Goal: Task Accomplishment & Management: Complete application form

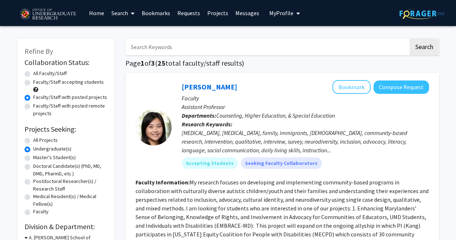
click at [283, 17] on button "My Profile" at bounding box center [284, 13] width 35 height 26
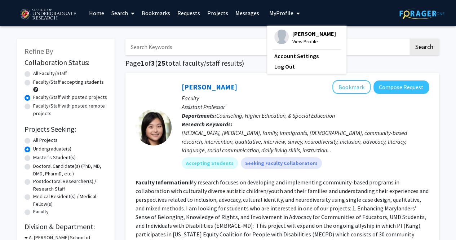
click at [154, 10] on link "Bookmarks" at bounding box center [156, 12] width 36 height 25
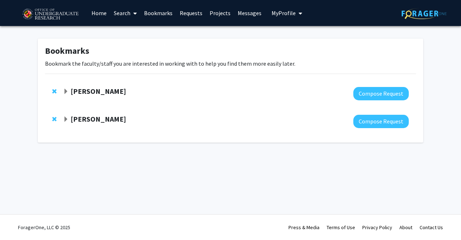
click at [67, 91] on span "Expand Steve Sin Bookmark" at bounding box center [66, 92] width 6 height 6
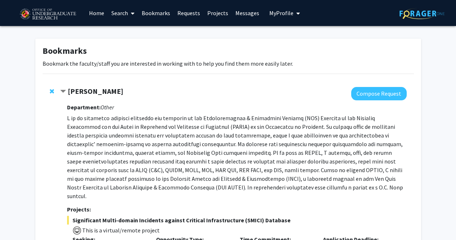
click at [66, 92] on span "Contract Steve Sin Bookmark" at bounding box center [63, 92] width 6 height 6
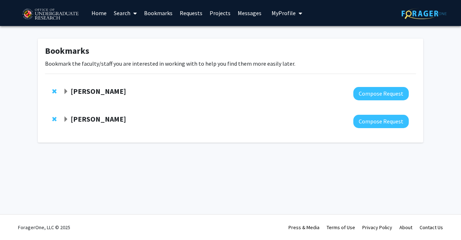
click at [94, 13] on link "Home" at bounding box center [99, 12] width 22 height 25
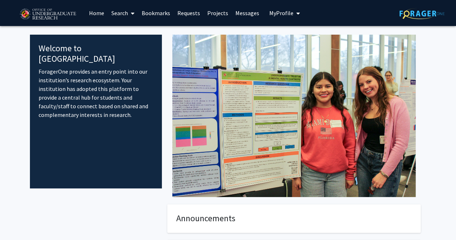
click at [126, 10] on link "Search" at bounding box center [123, 12] width 30 height 25
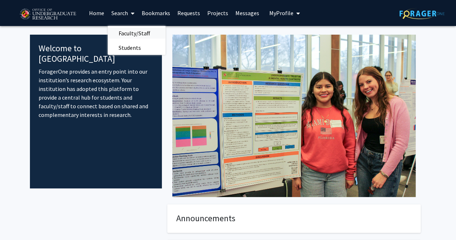
click at [124, 34] on span "Faculty/Staff" at bounding box center [134, 33] width 53 height 14
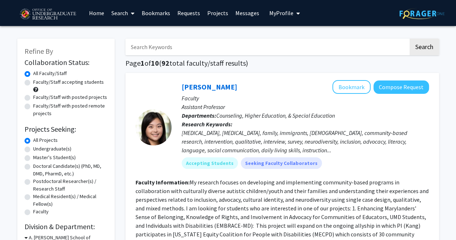
click at [31, 96] on div "Faculty/Staff with posted projects" at bounding box center [66, 97] width 83 height 9
click at [33, 97] on label "Faculty/Staff with posted projects" at bounding box center [70, 97] width 74 height 8
click at [33, 97] on input "Faculty/Staff with posted projects" at bounding box center [35, 95] width 5 height 5
radio input "true"
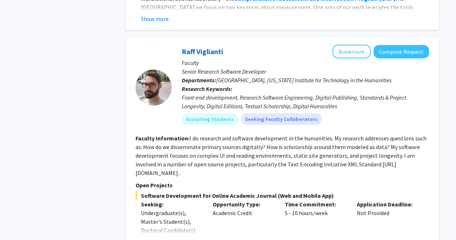
scroll to position [2184, 0]
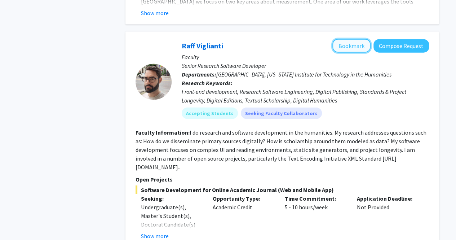
click at [357, 39] on button "Bookmark" at bounding box center [351, 46] width 38 height 14
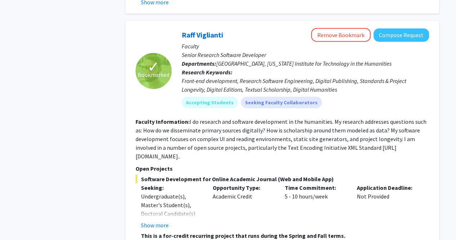
scroll to position [2195, 0]
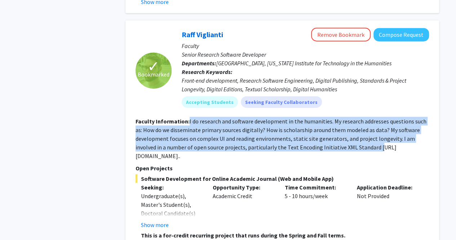
drag, startPoint x: 188, startPoint y: 105, endPoint x: 357, endPoint y: 129, distance: 169.9
click at [357, 129] on fg-read-more "I do research and software development in the humanities. My research addresses…" at bounding box center [281, 138] width 291 height 42
drag, startPoint x: 352, startPoint y: 131, endPoint x: 129, endPoint y: 107, distance: 223.9
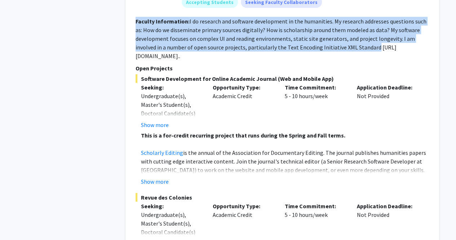
scroll to position [2297, 0]
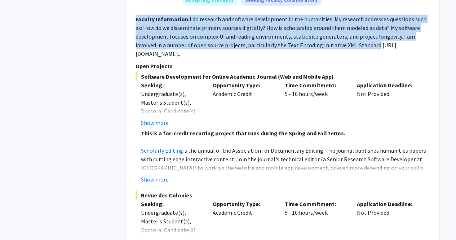
copy section "Faculty Information: I do research and software development in the humanities. …"
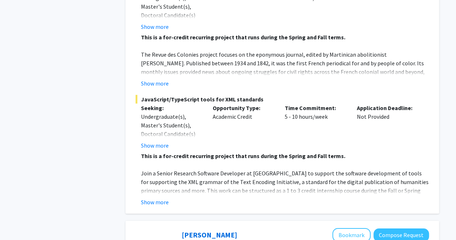
scroll to position [2512, 0]
click at [163, 197] on button "Show more" at bounding box center [155, 201] width 28 height 9
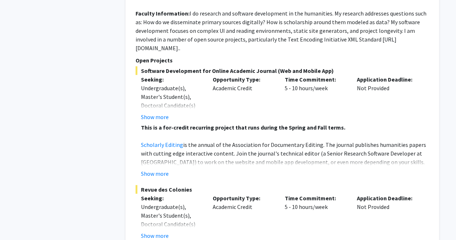
scroll to position [2303, 0]
click at [155, 140] on fg-read-more "This is a for-credit recurring project that runs during the Spring and Fall ter…" at bounding box center [282, 150] width 293 height 55
click at [153, 169] on button "Show more" at bounding box center [155, 173] width 28 height 9
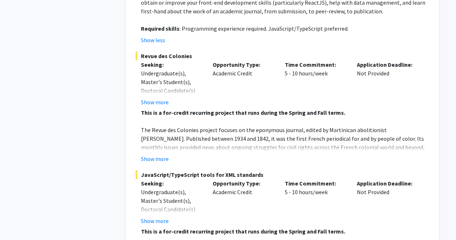
scroll to position [2480, 0]
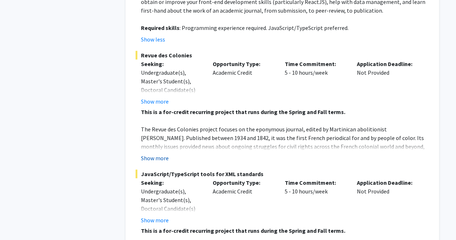
click at [160, 154] on button "Show more" at bounding box center [155, 158] width 28 height 9
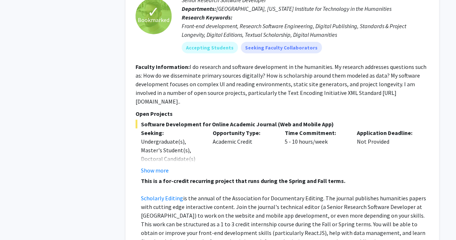
scroll to position [2250, 0]
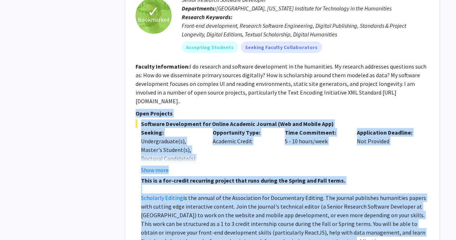
drag, startPoint x: 134, startPoint y: 86, endPoint x: 327, endPoint y: 213, distance: 231.3
copy section "Open Projects Software Development for Online Academic Journal (Web and Mobile …"
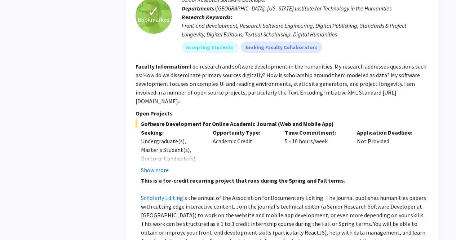
drag, startPoint x: 359, startPoint y: 231, endPoint x: 186, endPoint y: 112, distance: 209.8
drag, startPoint x: 186, startPoint y: 112, endPoint x: 134, endPoint y: 67, distance: 68.2
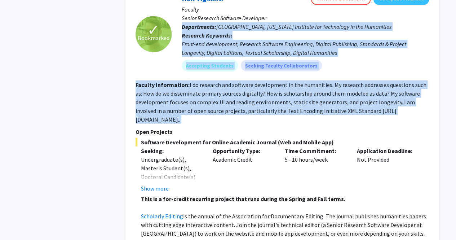
drag, startPoint x: 134, startPoint y: 87, endPoint x: 327, endPoint y: -18, distance: 218.8
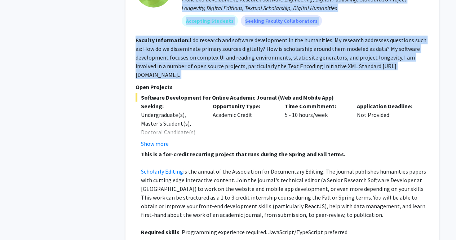
scroll to position [2301, 0]
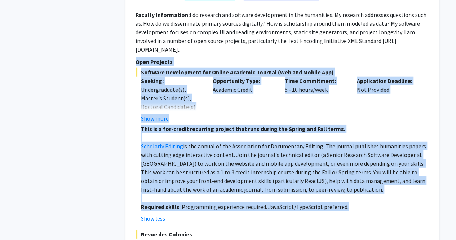
drag, startPoint x: 347, startPoint y: 182, endPoint x: 131, endPoint y: 36, distance: 260.4
copy section "Open Projects Software Development for Online Academic Journal (Web and Mobile …"
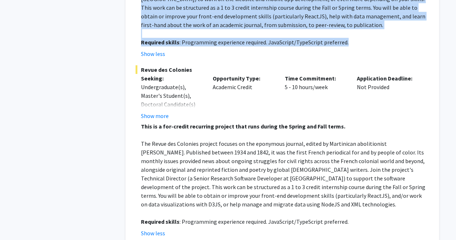
scroll to position [2466, 0]
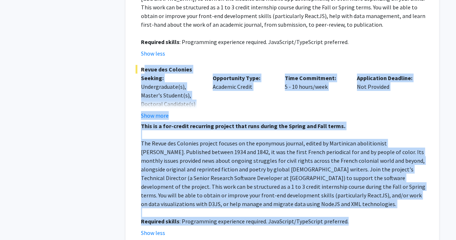
drag, startPoint x: 139, startPoint y: 42, endPoint x: 370, endPoint y: 194, distance: 276.1
click at [370, 194] on div "Revue des Colonies Seeking: Undergraduate(s), Master's Student(s), Doctoral Can…" at bounding box center [282, 151] width 293 height 172
copy div "Revue des Colonies Seeking: Undergraduate(s), Master's Student(s), Doctoral Can…"
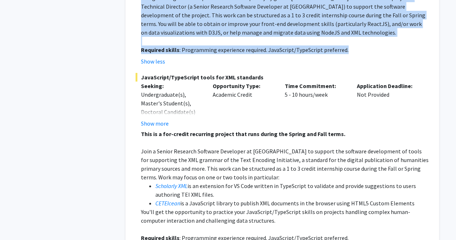
scroll to position [2638, 0]
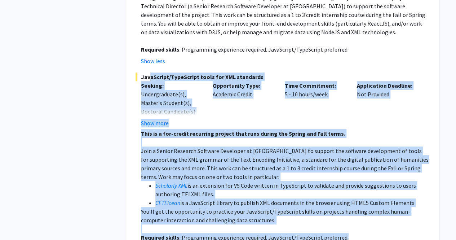
drag, startPoint x: 142, startPoint y: 48, endPoint x: 352, endPoint y: 211, distance: 265.6
click at [352, 205] on div "JavaScript/TypeScript tools for XML standards Seeking: Undergraduate(s), Master…" at bounding box center [282, 162] width 293 height 181
copy div "avaScript/TypeScript tools for XML standards Seeking: Undergraduate(s), Master'…"
click at [153, 90] on div "Undergraduate(s), Master's Student(s), Doctoral Candidate(s) (PhD, MD, DMD, Pha…" at bounding box center [171, 111] width 61 height 43
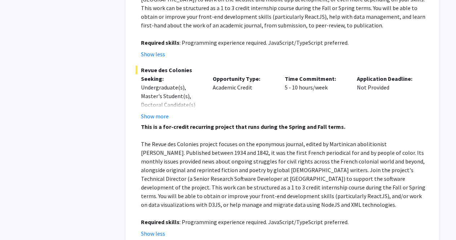
scroll to position [2466, 0]
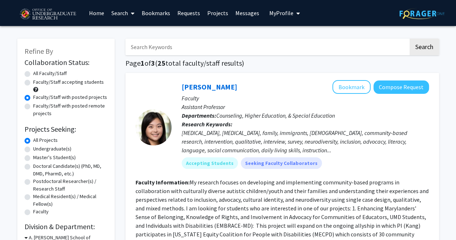
click at [163, 18] on link "Bookmarks" at bounding box center [156, 12] width 36 height 25
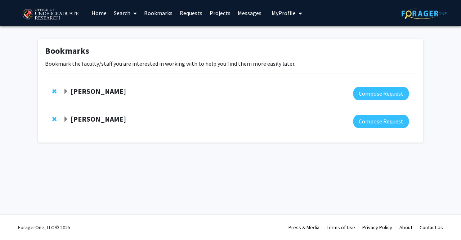
click at [62, 91] on div "Steve Sin Compose Request" at bounding box center [230, 94] width 371 height 28
click at [64, 91] on span "Expand Steve Sin Bookmark" at bounding box center [66, 92] width 6 height 6
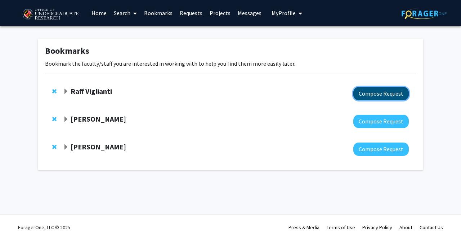
click at [365, 99] on button "Compose Request" at bounding box center [381, 93] width 55 height 13
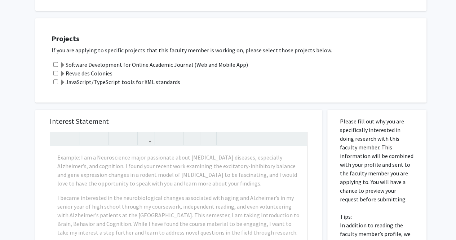
scroll to position [260, 0]
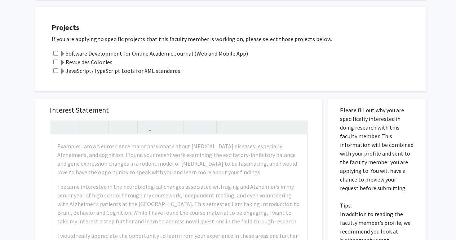
click at [54, 54] on input "checkbox" at bounding box center [55, 53] width 5 height 5
checkbox input "true"
click at [57, 62] on input "checkbox" at bounding box center [55, 61] width 5 height 5
checkbox input "true"
click at [57, 67] on div "JavaScript/TypeScript tools for XML standards" at bounding box center [236, 70] width 368 height 9
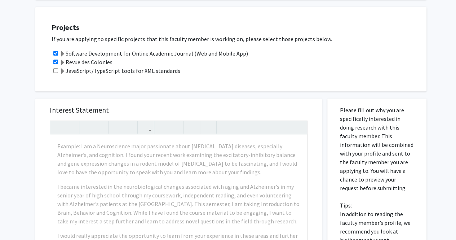
click at [56, 67] on div "JavaScript/TypeScript tools for XML standards" at bounding box center [236, 70] width 368 height 9
click at [54, 70] on input "checkbox" at bounding box center [55, 70] width 5 height 5
checkbox input "true"
click at [55, 53] on input "checkbox" at bounding box center [55, 53] width 5 height 5
checkbox input "false"
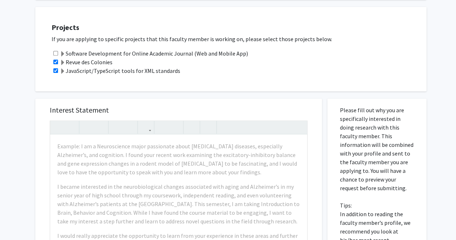
click at [55, 60] on input "checkbox" at bounding box center [55, 61] width 5 height 5
checkbox input "false"
click at [55, 67] on div "JavaScript/TypeScript tools for XML standards" at bounding box center [236, 70] width 368 height 9
click at [53, 70] on div "JavaScript/TypeScript tools for XML standards" at bounding box center [236, 70] width 368 height 9
click at [56, 69] on input "checkbox" at bounding box center [55, 70] width 5 height 5
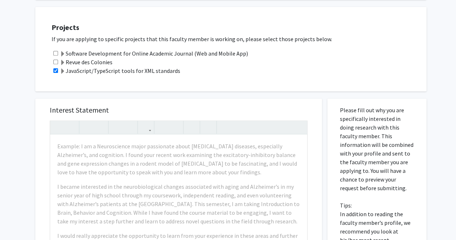
checkbox input "false"
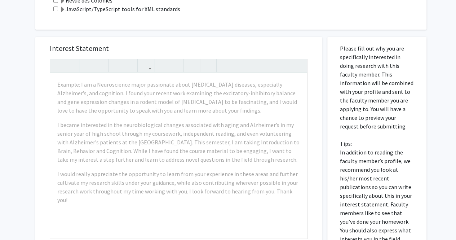
scroll to position [322, 0]
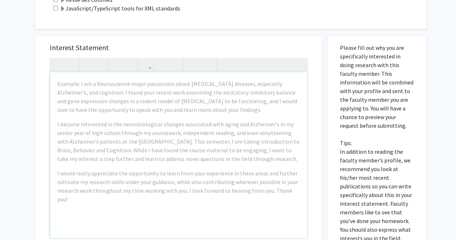
click at [204, 115] on div "Example: I am a Neuroscience major passionate about neurodegenerative diseases,…" at bounding box center [178, 154] width 257 height 165
click at [267, 53] on div "Interest Statement Example: I am a Neuroscience major passionate about neurodeg…" at bounding box center [179, 143] width 272 height 215
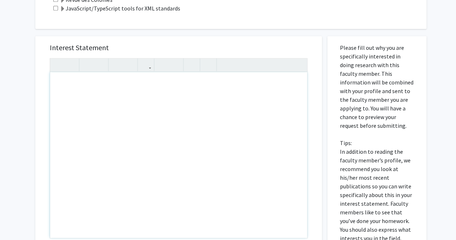
click at [128, 128] on div "Note to users with screen readers: Please press Alt+0 or Option+0 to deactivate…" at bounding box center [178, 154] width 257 height 165
paste div "Note to users with screen readers: Please press Alt+0 or Option+0 to deactivate…"
type textarea "<p>Got it 👍 You’d like a tailored **interest statement** (like the example in y…"
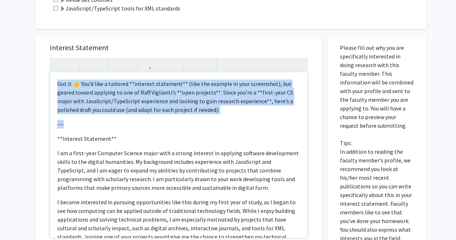
drag, startPoint x: 117, startPoint y: 121, endPoint x: 54, endPoint y: 85, distance: 72.6
click at [54, 85] on div "Got it 👍 You’d like a tailored **interest statement** (like the example in your…" at bounding box center [178, 154] width 257 height 165
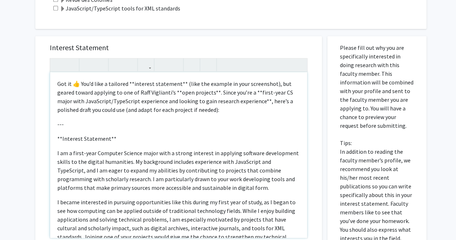
type textarea "<p><br></p><p>**Interest Statement** </p><p>I am a first-year Computer Science …"
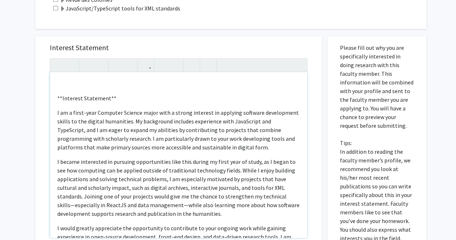
drag, startPoint x: 125, startPoint y: 99, endPoint x: 26, endPoint y: 108, distance: 99.9
click at [26, 108] on div "All Requests Request for Raff Viglianti Request for Raff Viglianti Departments:…" at bounding box center [228, 37] width 456 height 667
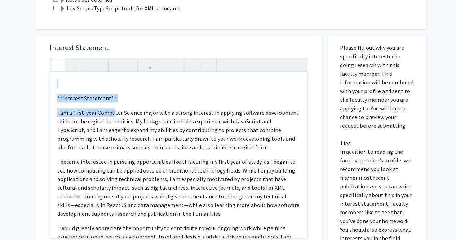
drag, startPoint x: 113, startPoint y: 103, endPoint x: 61, endPoint y: 70, distance: 61.9
click at [60, 69] on div "**Interest Statement** I am a first-year Computer Science major with a strong …" at bounding box center [179, 148] width 258 height 180
click at [126, 94] on p "**Interest Statement**" at bounding box center [178, 98] width 243 height 9
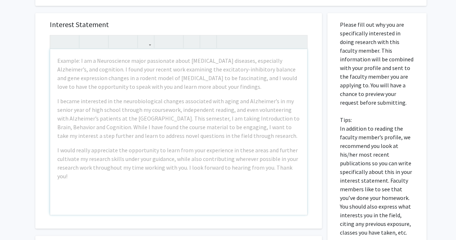
scroll to position [346, 0]
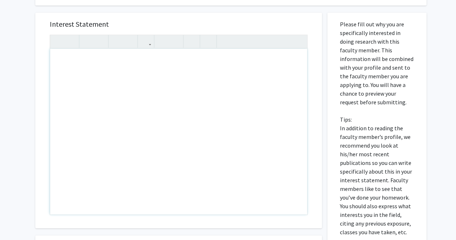
drag, startPoint x: 157, startPoint y: 88, endPoint x: 132, endPoint y: 71, distance: 29.9
click at [132, 71] on div "Note to users with screen readers: Please press Alt+0 or Option+0 to deactivate…" at bounding box center [178, 131] width 257 height 165
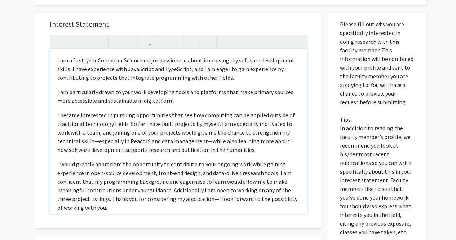
click at [71, 114] on p "I became interested in pursuing opportunities that see how computing can be app…" at bounding box center [178, 132] width 243 height 43
click at [80, 117] on p "I am interested in pursuing opportunities that see how computing can be applied…" at bounding box center [178, 132] width 243 height 43
click at [214, 126] on p "I am interested in pursuing opportunities that see how computing can be applied…" at bounding box center [178, 132] width 243 height 43
drag, startPoint x: 224, startPoint y: 124, endPoint x: 259, endPoint y: 126, distance: 34.7
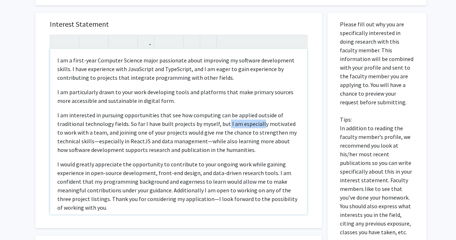
click at [259, 126] on p "I am interested in pursuing opportunities that see how computing can be applied…" at bounding box center [178, 132] width 243 height 43
click at [229, 123] on p "I am interested in pursuing opportunities that see how computing can be applied…" at bounding box center [178, 132] width 243 height 43
click at [78, 131] on p "I am interested in pursuing opportunities that see how computing can be applied…" at bounding box center [178, 132] width 243 height 43
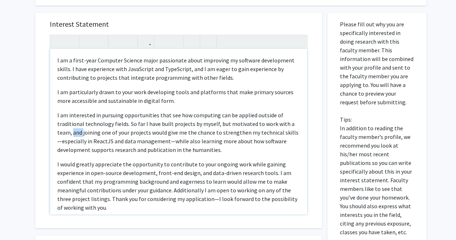
click at [78, 131] on p "I am interested in pursuing opportunities that see how computing can be applied…" at bounding box center [178, 132] width 243 height 43
click at [135, 150] on p "I am interested in pursuing opportunities that see how computing can be applied…" at bounding box center [178, 132] width 243 height 43
click at [166, 139] on p "I am interested in pursuing opportunities that see how computing can be applied…" at bounding box center [178, 132] width 243 height 43
click at [286, 130] on p "I am interested in pursuing opportunities that see how computing can be applied…" at bounding box center [178, 132] width 243 height 43
click at [161, 140] on p "I am interested in pursuing opportunities that see how computing can be applied…" at bounding box center [178, 132] width 243 height 43
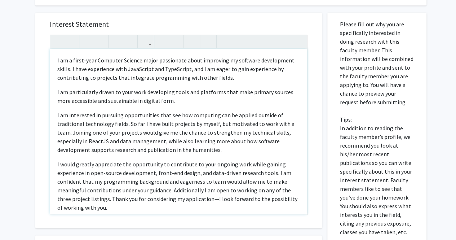
click at [240, 160] on p "I would greatly appreciate the opportunity to contribute to your ongoing work w…" at bounding box center [178, 186] width 243 height 52
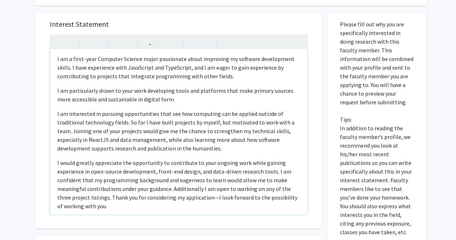
click at [225, 121] on p "I am interested in pursuing opportunities that see how computing can be applied…" at bounding box center [178, 130] width 243 height 43
click at [229, 160] on p "I would greatly appreciate the opportunity to contribute to your ongoing work w…" at bounding box center [178, 184] width 243 height 52
click at [232, 122] on p "I am interested in pursuing opportunities that see how computing can be applied…" at bounding box center [178, 130] width 243 height 43
click at [238, 138] on p "I am interested in pursuing opportunities that see how computing can be applied…" at bounding box center [178, 130] width 243 height 43
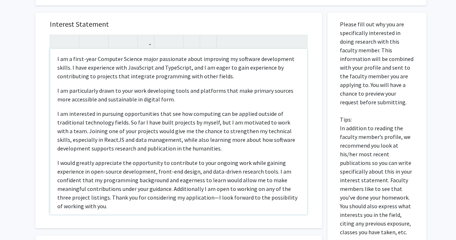
click at [231, 119] on p "I am interested in pursuing opportunities that see how computing can be applied…" at bounding box center [178, 130] width 243 height 43
click at [249, 124] on p "I am interested in pursuing opportunities that see how computing can be applied…" at bounding box center [178, 130] width 243 height 43
click at [244, 123] on p "I am interested in pursuing opportunities that see how computing can be applied…" at bounding box center [178, 130] width 243 height 43
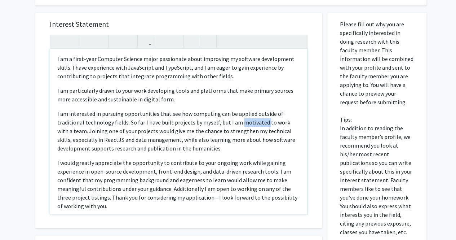
click at [244, 123] on p "I am interested in pursuing opportunities that see how computing can be applied…" at bounding box center [178, 130] width 243 height 43
click at [228, 133] on p "I am interested in pursuing opportunities that see how computing can be applied…" at bounding box center [178, 130] width 243 height 43
click at [248, 121] on p "I am interested in pursuing opportunities that see how computing can be applied…" at bounding box center [178, 130] width 243 height 43
click at [241, 142] on p "I am interested in pursuing opportunities that see how computing can be applied…" at bounding box center [178, 130] width 243 height 43
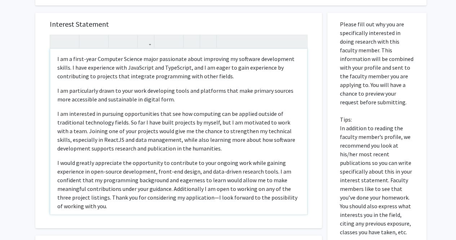
click at [210, 196] on p "I would greatly appreciate the opportunity to contribute to your ongoing work w…" at bounding box center [178, 184] width 243 height 52
click at [208, 207] on p "I would greatly appreciate the opportunity to contribute to your ongoing work w…" at bounding box center [178, 184] width 243 height 52
click at [201, 188] on p "I would greatly appreciate the opportunity to contribute to your ongoing work w…" at bounding box center [178, 184] width 243 height 52
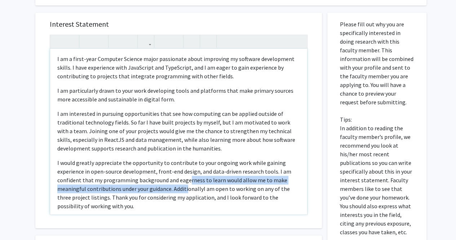
drag, startPoint x: 201, startPoint y: 188, endPoint x: 186, endPoint y: 183, distance: 15.7
click at [186, 183] on p "I would greatly appreciate the opportunity to contribute to your ongoing work w…" at bounding box center [178, 184] width 243 height 52
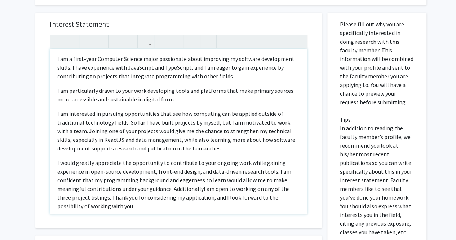
click at [201, 190] on p "I would greatly appreciate the opportunity to contribute to your ongoing work w…" at bounding box center [178, 184] width 243 height 52
click at [221, 163] on p "I would greatly appreciate the opportunity to contribute to your ongoing work w…" at bounding box center [178, 184] width 243 height 52
click at [194, 104] on div "I am a first-year Computer Science major passionate about improving my software…" at bounding box center [178, 131] width 257 height 165
drag, startPoint x: 176, startPoint y: 100, endPoint x: 56, endPoint y: 95, distance: 119.4
click at [56, 95] on div "I am a first-year Computer Science major passionate about improving my software…" at bounding box center [178, 131] width 257 height 165
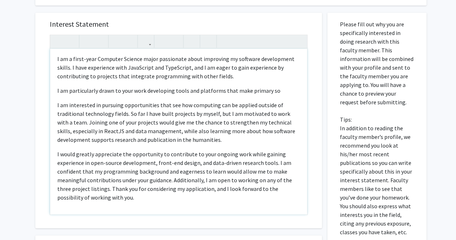
drag, startPoint x: 54, startPoint y: 91, endPoint x: 276, endPoint y: 89, distance: 222.7
click at [276, 89] on div "I am a first-year Computer Science major passionate about improving my software…" at bounding box center [178, 131] width 257 height 165
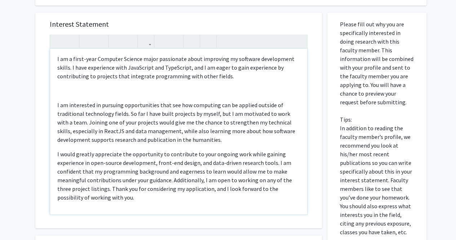
type textarea "<p>I am a first-year Computer Science major passionate about improving my softw…"
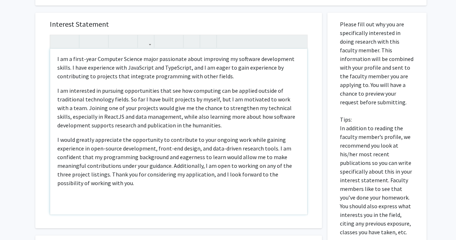
click at [248, 196] on p "Note to users with screen readers: Please press Alt+0 or Option+0 to deactivate…" at bounding box center [178, 197] width 243 height 9
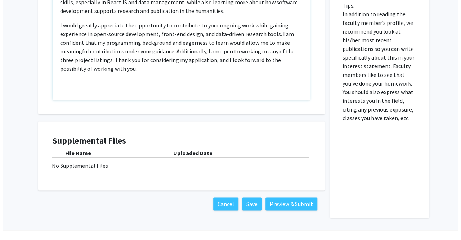
scroll to position [466, 0]
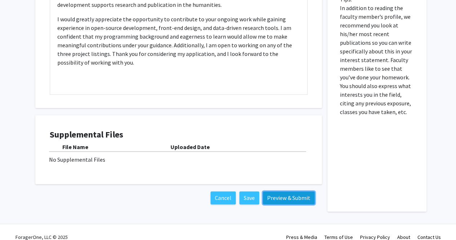
click at [276, 193] on button "Preview & Submit" at bounding box center [289, 197] width 52 height 13
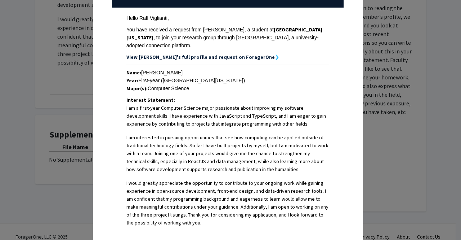
scroll to position [102, 0]
click at [275, 53] on strong "❯" at bounding box center [277, 56] width 4 height 6
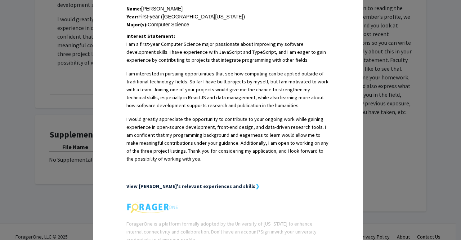
scroll to position [223, 0]
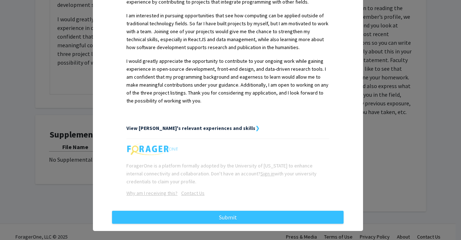
click at [221, 125] on strong "View Pranav's relevant experiences and skills" at bounding box center [190, 128] width 129 height 6
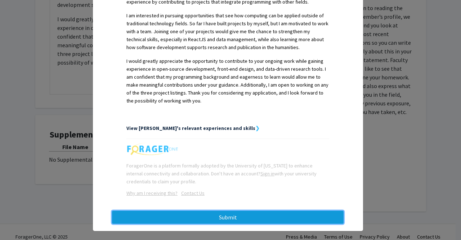
click at [260, 210] on button "Submit" at bounding box center [228, 216] width 232 height 13
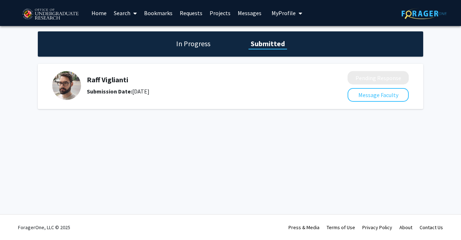
click at [277, 9] on span "My Profile" at bounding box center [284, 12] width 24 height 7
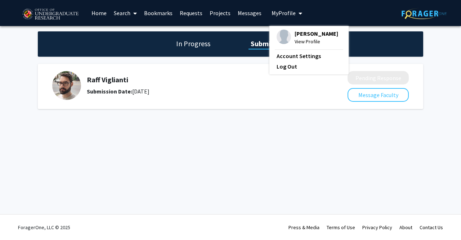
click at [303, 41] on span "View Profile" at bounding box center [317, 41] width 44 height 8
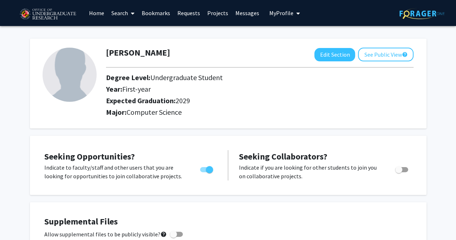
click at [163, 11] on link "Bookmarks" at bounding box center [156, 12] width 36 height 25
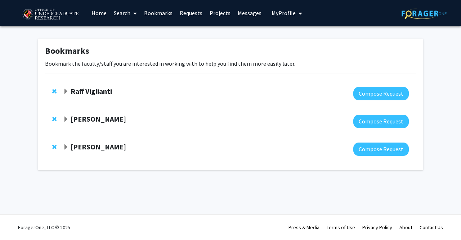
click at [149, 90] on div "Raff Viglianti" at bounding box center [141, 91] width 156 height 9
click at [70, 91] on div "Raff Viglianti" at bounding box center [141, 91] width 156 height 9
click at [239, 21] on link "Messages" at bounding box center [249, 12] width 31 height 25
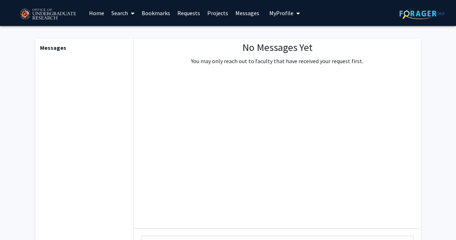
click at [180, 12] on link "Requests" at bounding box center [189, 12] width 30 height 25
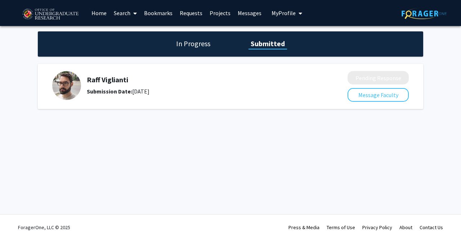
click at [342, 88] on div at bounding box center [230, 86] width 357 height 31
click at [213, 46] on div "In Progress Submitted" at bounding box center [231, 43] width 386 height 25
click at [200, 46] on h1 "In Progress" at bounding box center [193, 44] width 39 height 10
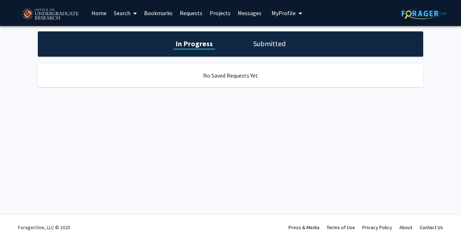
click at [263, 37] on div "In Progress Submitted" at bounding box center [231, 43] width 386 height 25
click at [262, 41] on h1 "Submitted" at bounding box center [269, 44] width 37 height 10
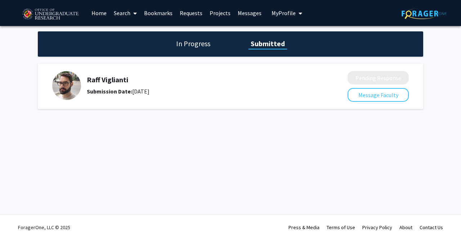
click at [186, 43] on h1 "In Progress" at bounding box center [193, 44] width 39 height 10
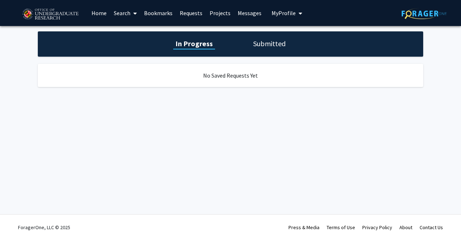
click at [259, 45] on h1 "Submitted" at bounding box center [269, 44] width 37 height 10
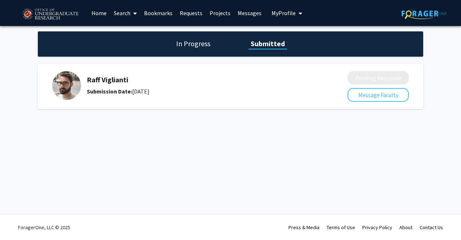
click at [193, 81] on h5 "Raff Viglianti" at bounding box center [198, 79] width 223 height 9
click at [216, 12] on link "Projects" at bounding box center [220, 12] width 28 height 25
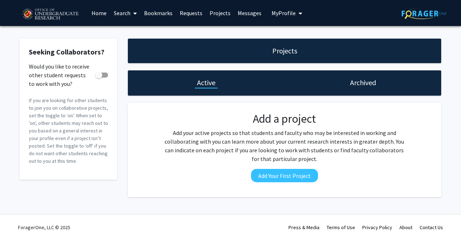
click at [254, 7] on link "Messages" at bounding box center [249, 12] width 31 height 25
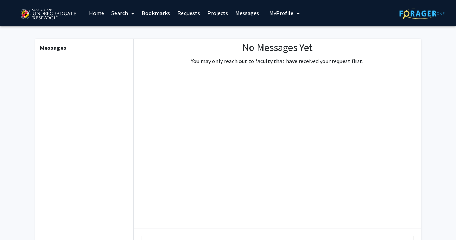
click at [220, 15] on link "Projects" at bounding box center [218, 12] width 28 height 25
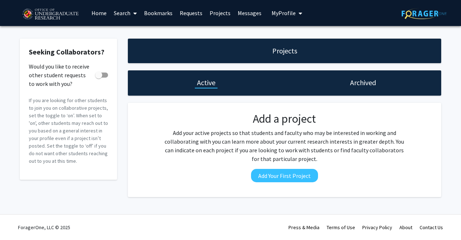
click at [254, 3] on link "Messages" at bounding box center [249, 12] width 31 height 25
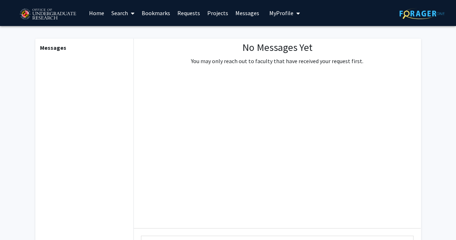
click at [284, 10] on span "My Profile" at bounding box center [281, 12] width 24 height 7
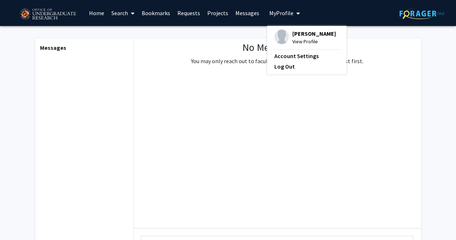
click at [160, 20] on link "Bookmarks" at bounding box center [156, 12] width 36 height 25
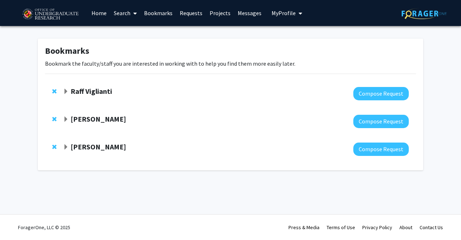
click at [66, 117] on span "Expand Steve Sin Bookmark" at bounding box center [66, 119] width 6 height 6
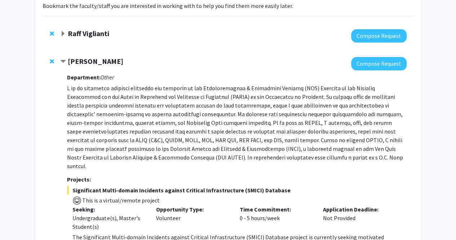
scroll to position [60, 0]
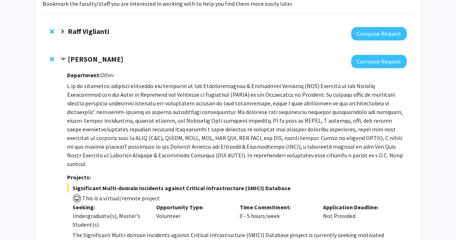
click at [75, 59] on strong "Steve Sin" at bounding box center [95, 58] width 55 height 9
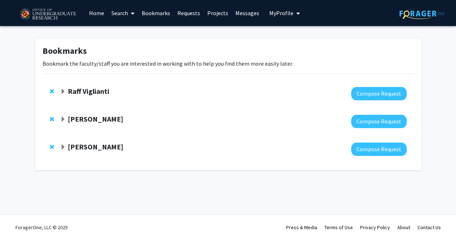
scroll to position [0, 0]
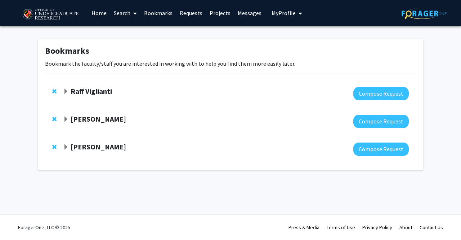
click at [98, 144] on strong "Daniel Serrano" at bounding box center [98, 146] width 55 height 9
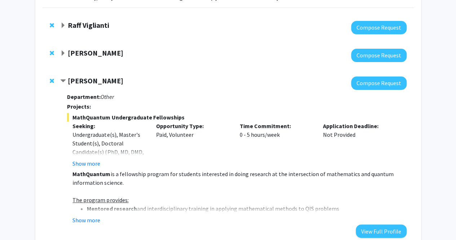
scroll to position [70, 0]
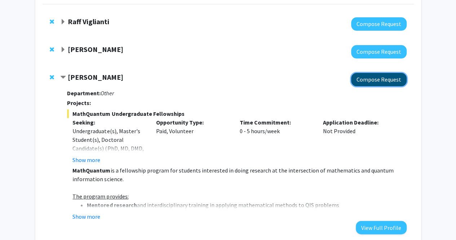
click at [386, 79] on button "Compose Request" at bounding box center [378, 79] width 55 height 13
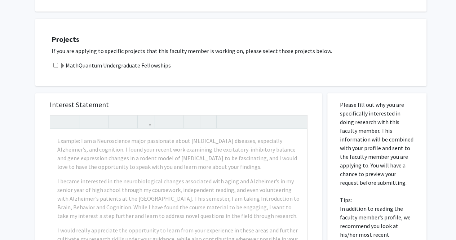
scroll to position [120, 0]
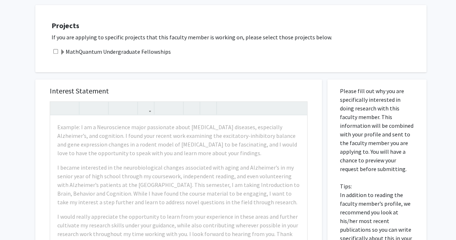
click at [58, 53] on div "MathQuantum Undergraduate Fellowships" at bounding box center [236, 51] width 368 height 9
click at [54, 53] on input "checkbox" at bounding box center [55, 51] width 5 height 5
checkbox input "true"
click at [70, 54] on label "MathQuantum Undergraduate Fellowships" at bounding box center [115, 51] width 111 height 9
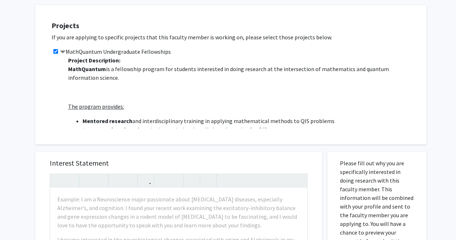
click at [65, 55] on span at bounding box center [63, 52] width 6 height 6
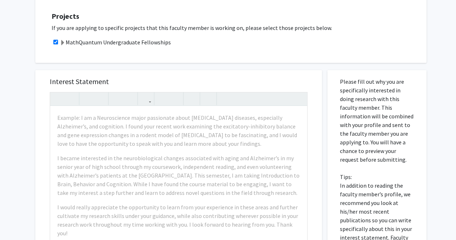
scroll to position [132, 0]
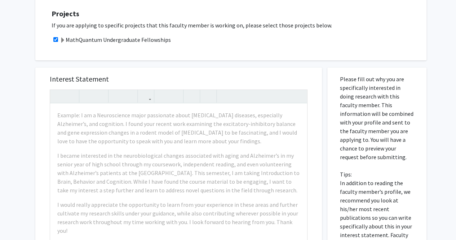
click at [65, 38] on span at bounding box center [63, 40] width 6 height 6
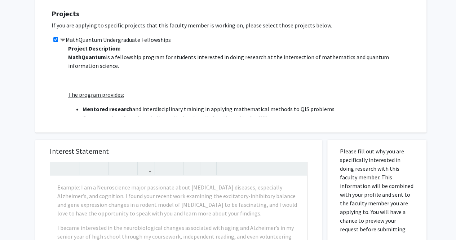
scroll to position [0, 0]
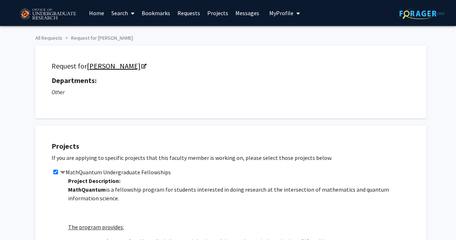
click at [123, 67] on link "Daniel Serrano" at bounding box center [116, 65] width 59 height 9
click at [128, 68] on link "Daniel Serrano" at bounding box center [116, 65] width 59 height 9
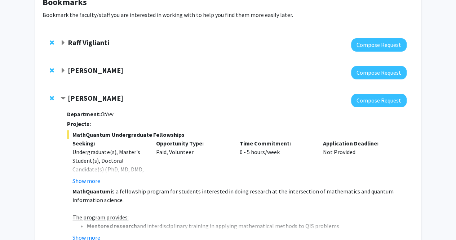
scroll to position [48, 0]
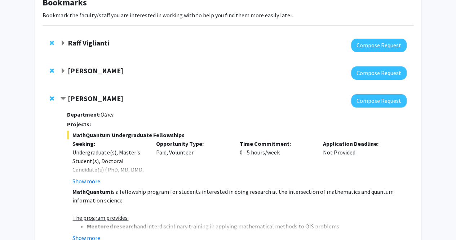
click at [86, 40] on strong "Raff Viglianti" at bounding box center [88, 42] width 41 height 9
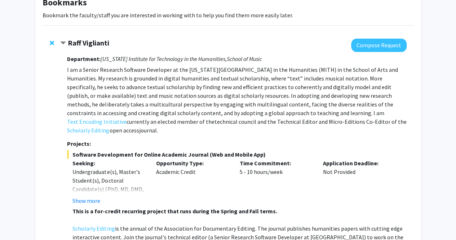
click at [89, 44] on strong "Raff Viglianti" at bounding box center [88, 42] width 41 height 9
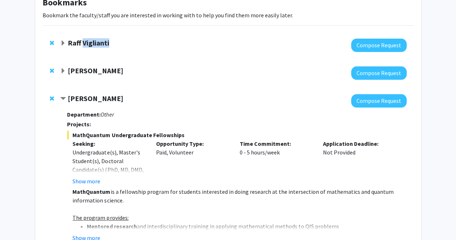
click at [89, 44] on strong "Raff Viglianti" at bounding box center [88, 42] width 41 height 9
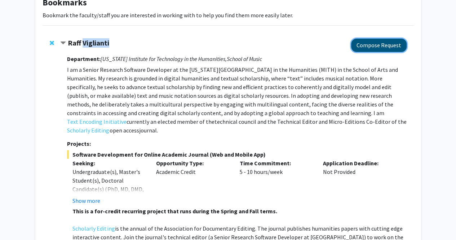
click at [395, 46] on button "Compose Request" at bounding box center [378, 45] width 55 height 13
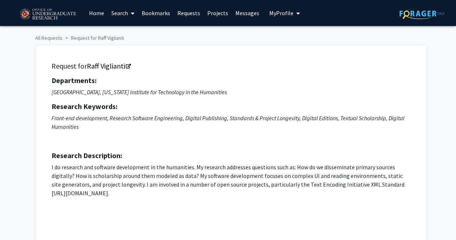
click at [123, 71] on div "Request for Raff Viglianti Departments: School of Music, Maryland Institute for…" at bounding box center [230, 152] width 373 height 196
click at [124, 68] on link "Raff Viglianti" at bounding box center [108, 65] width 43 height 9
click at [122, 65] on link "Raff Viglianti" at bounding box center [108, 65] width 43 height 9
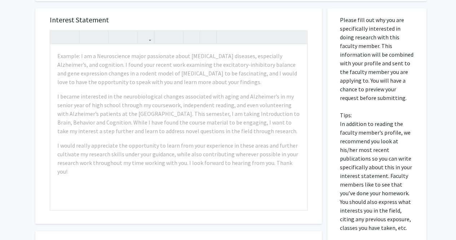
scroll to position [350, 0]
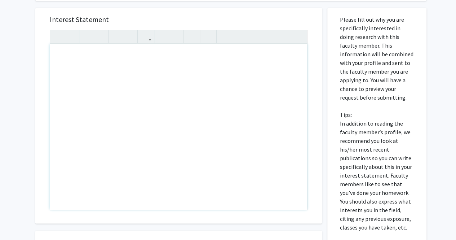
click at [321, 163] on div "Interest Statement Insert link Remove link" at bounding box center [178, 115] width 287 height 215
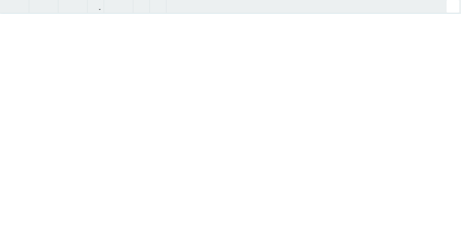
click at [298, 40] on div "Insert link Remove link" at bounding box center [230, 120] width 461 height 240
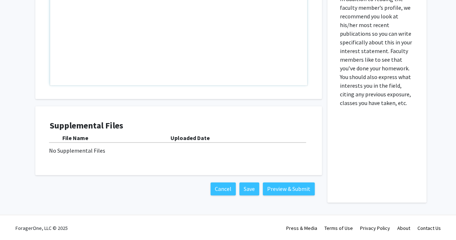
scroll to position [354, 0]
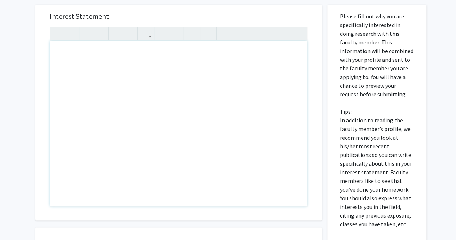
click at [326, 41] on div "Interest Statement Insert link Remove link Supplemental Files File Name Uploade…" at bounding box center [178, 160] width 297 height 326
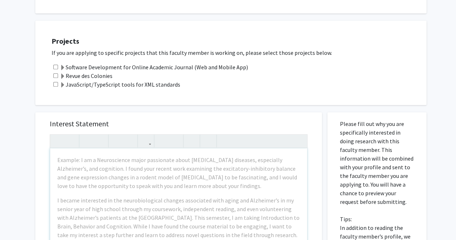
scroll to position [247, 0]
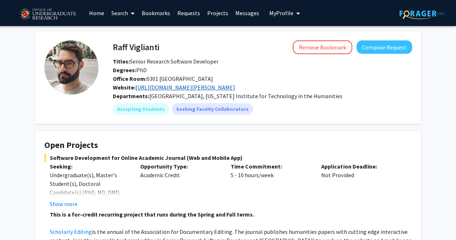
click at [203, 84] on link "[URL][DOMAIN_NAME][PERSON_NAME]" at bounding box center [185, 87] width 99 height 7
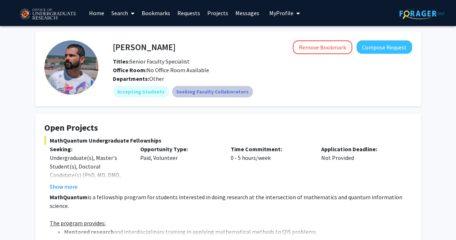
scroll to position [61, 0]
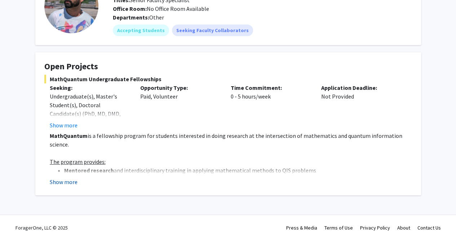
click at [71, 179] on button "Show more" at bounding box center [64, 181] width 28 height 9
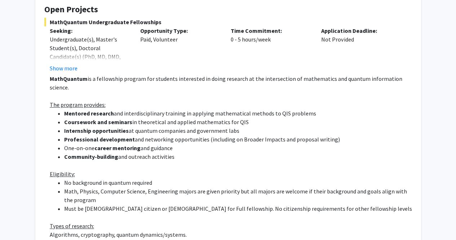
scroll to position [118, 0]
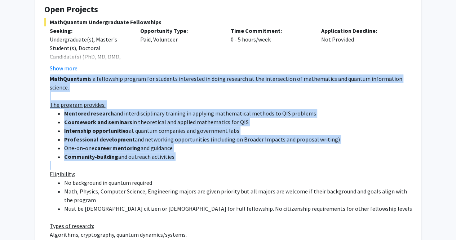
drag, startPoint x: 49, startPoint y: 79, endPoint x: 135, endPoint y: 153, distance: 114.0
click at [135, 153] on fg-read-more "MathQuantum is a fellowship program for students interested in doing research a…" at bounding box center [228, 240] width 368 height 332
click at [123, 161] on p at bounding box center [231, 165] width 362 height 9
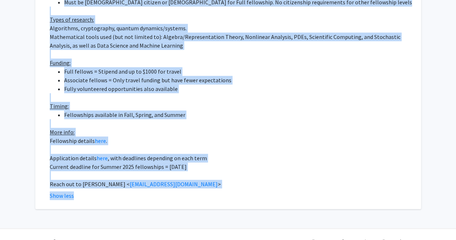
scroll to position [329, 0]
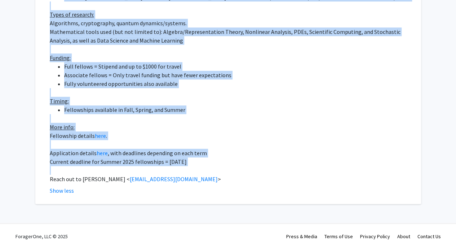
drag, startPoint x: 48, startPoint y: 14, endPoint x: 197, endPoint y: 163, distance: 210.5
click at [197, 163] on fg-read-more "MathQuantum is a fellowship program for students interested in doing research a…" at bounding box center [228, 29] width 368 height 332
copy div "MathQuantum is a fellowship program for students interested in doing research a…"
click at [132, 88] on p at bounding box center [231, 92] width 362 height 9
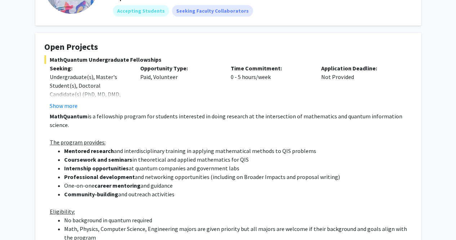
scroll to position [0, 0]
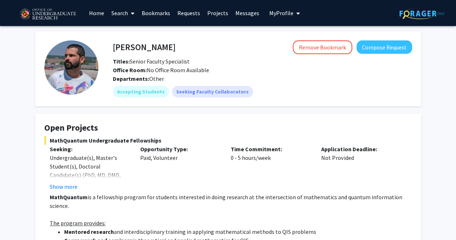
click at [146, 48] on h4 "[PERSON_NAME]" at bounding box center [144, 46] width 63 height 13
click at [129, 58] on b "Titles:" at bounding box center [121, 61] width 17 height 7
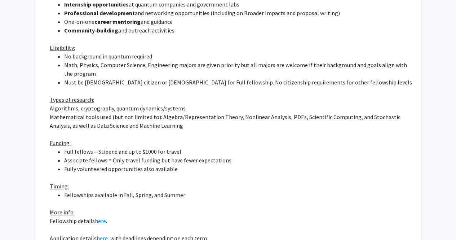
scroll to position [245, 0]
click at [101, 103] on p "Algorithms, cryptography, quantum dynamics/systems." at bounding box center [231, 107] width 362 height 9
copy p "cryptography"
drag, startPoint x: 114, startPoint y: 101, endPoint x: 186, endPoint y: 98, distance: 72.1
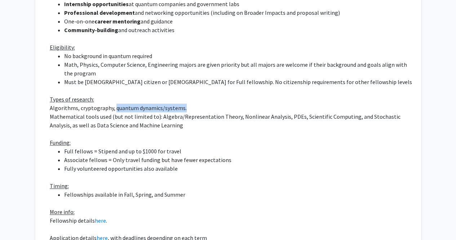
click at [186, 103] on p "Algorithms, cryptography, quantum dynamics/systems." at bounding box center [231, 107] width 362 height 9
copy p "quantum dynamics/systems."
click at [204, 112] on p "Mathematical tools used (but not limited to): Algebra/Representation Theory, No…" at bounding box center [231, 120] width 362 height 17
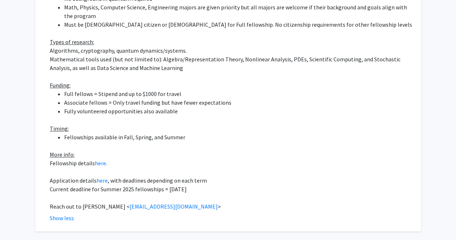
scroll to position [302, 0]
click at [97, 159] on link "here" at bounding box center [100, 162] width 11 height 7
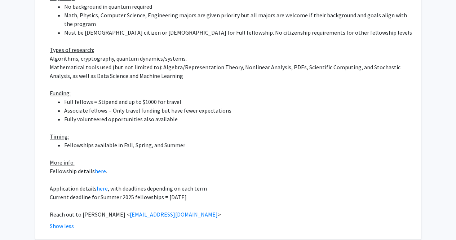
scroll to position [294, 0]
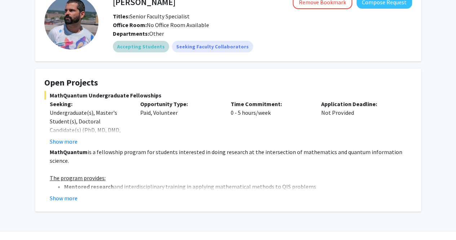
scroll to position [45, 0]
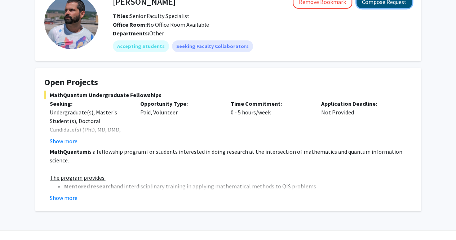
click at [387, 7] on button "Compose Request" at bounding box center [383, 1] width 55 height 13
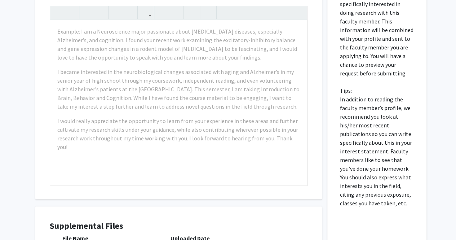
scroll to position [239, 0]
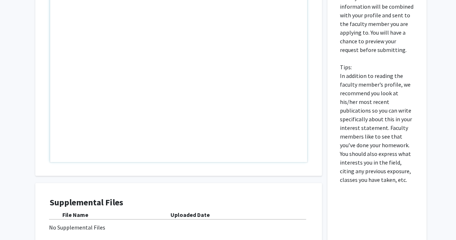
click at [147, 87] on div "Note to users with screen readers: Please press Alt+0 or Option+0 to deactivate…" at bounding box center [178, 78] width 257 height 165
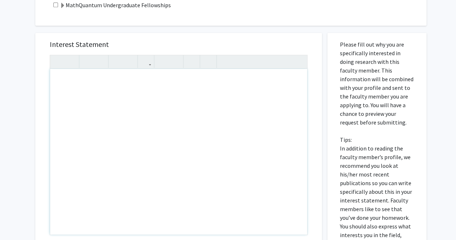
scroll to position [167, 0]
paste div "Note to users with screen readers: Please press Alt+0 or Option+0 to deactivate…"
type textarea "<l>I do s ametc-adip Elitsedd Eiusmod tempo incididunt ut laboreetd magnaaliq e…"
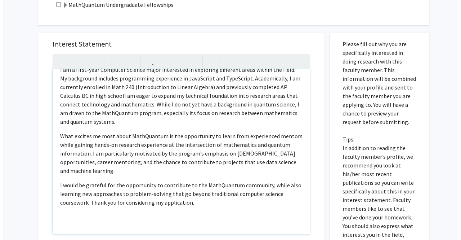
scroll to position [316, 0]
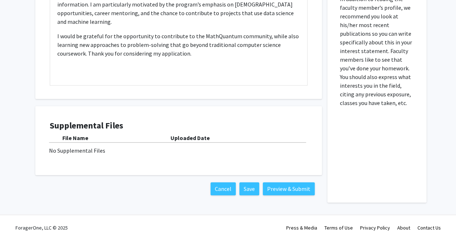
click at [256, 142] on div "Uploaded Date" at bounding box center [238, 137] width 137 height 9
click at [285, 185] on button "Preview & Submit" at bounding box center [289, 188] width 52 height 13
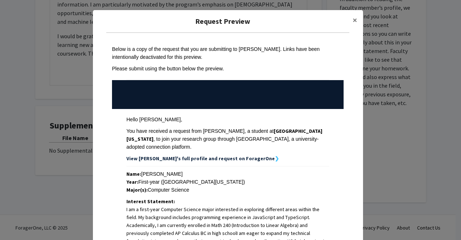
scroll to position [231, 0]
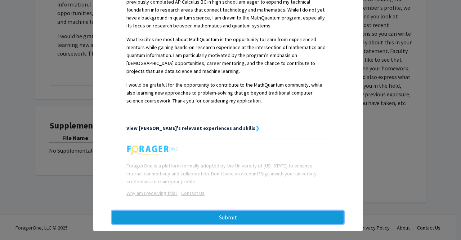
click at [230, 210] on button "Submit" at bounding box center [228, 216] width 232 height 13
